Goal: Find specific page/section: Find specific page/section

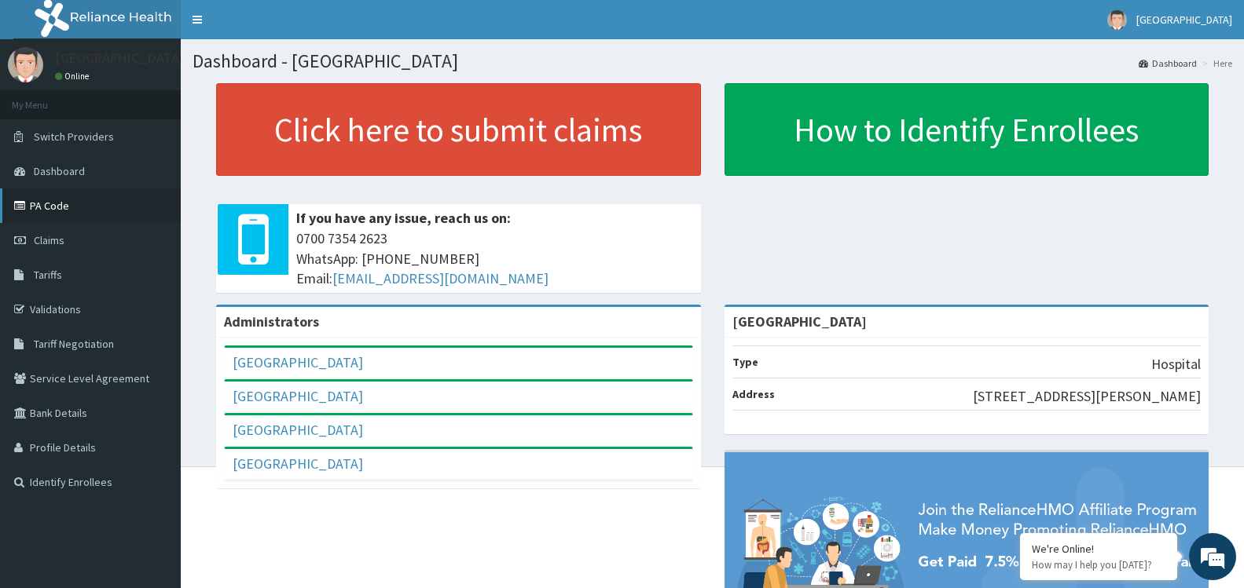
click at [46, 204] on link "PA Code" at bounding box center [90, 206] width 181 height 35
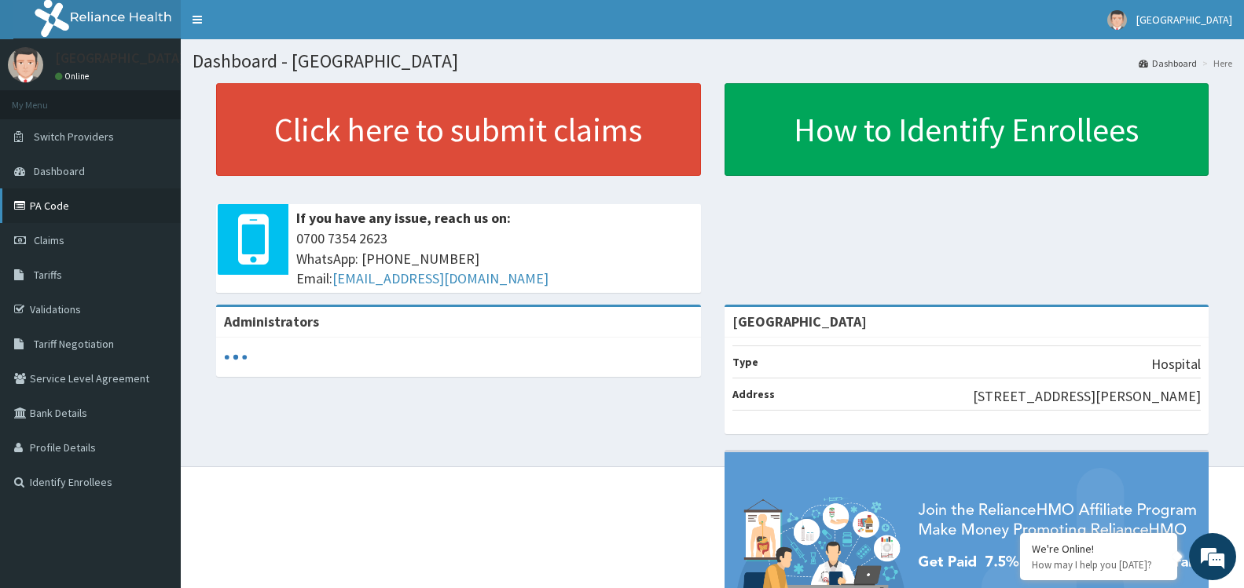
click at [75, 211] on link "PA Code" at bounding box center [90, 206] width 181 height 35
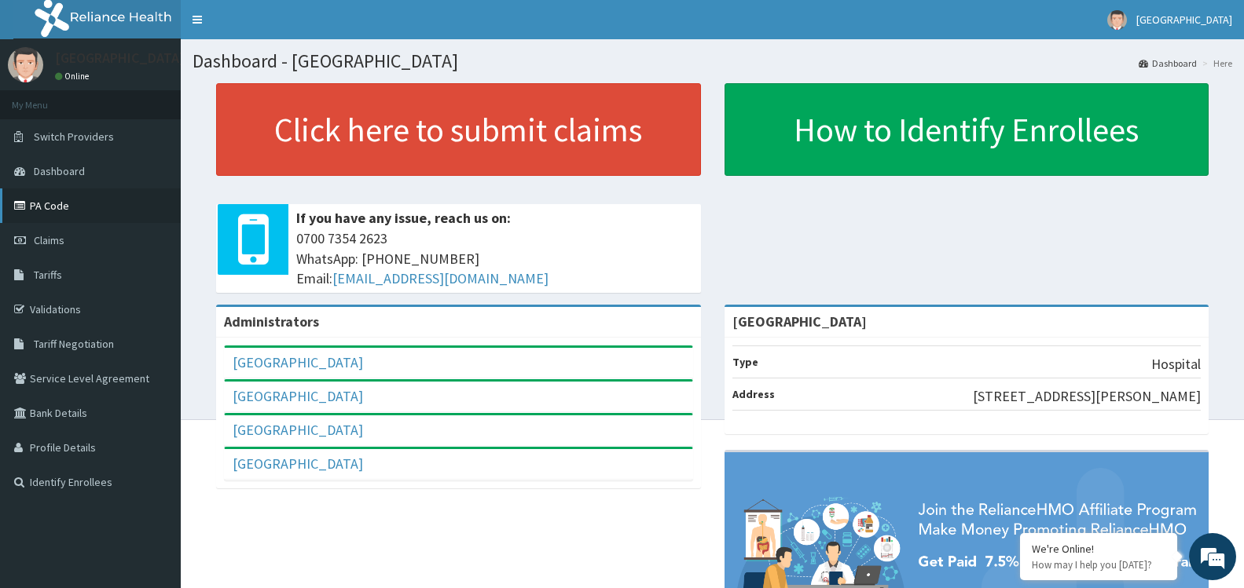
click at [70, 209] on link "PA Code" at bounding box center [90, 206] width 181 height 35
